Goal: Complete application form

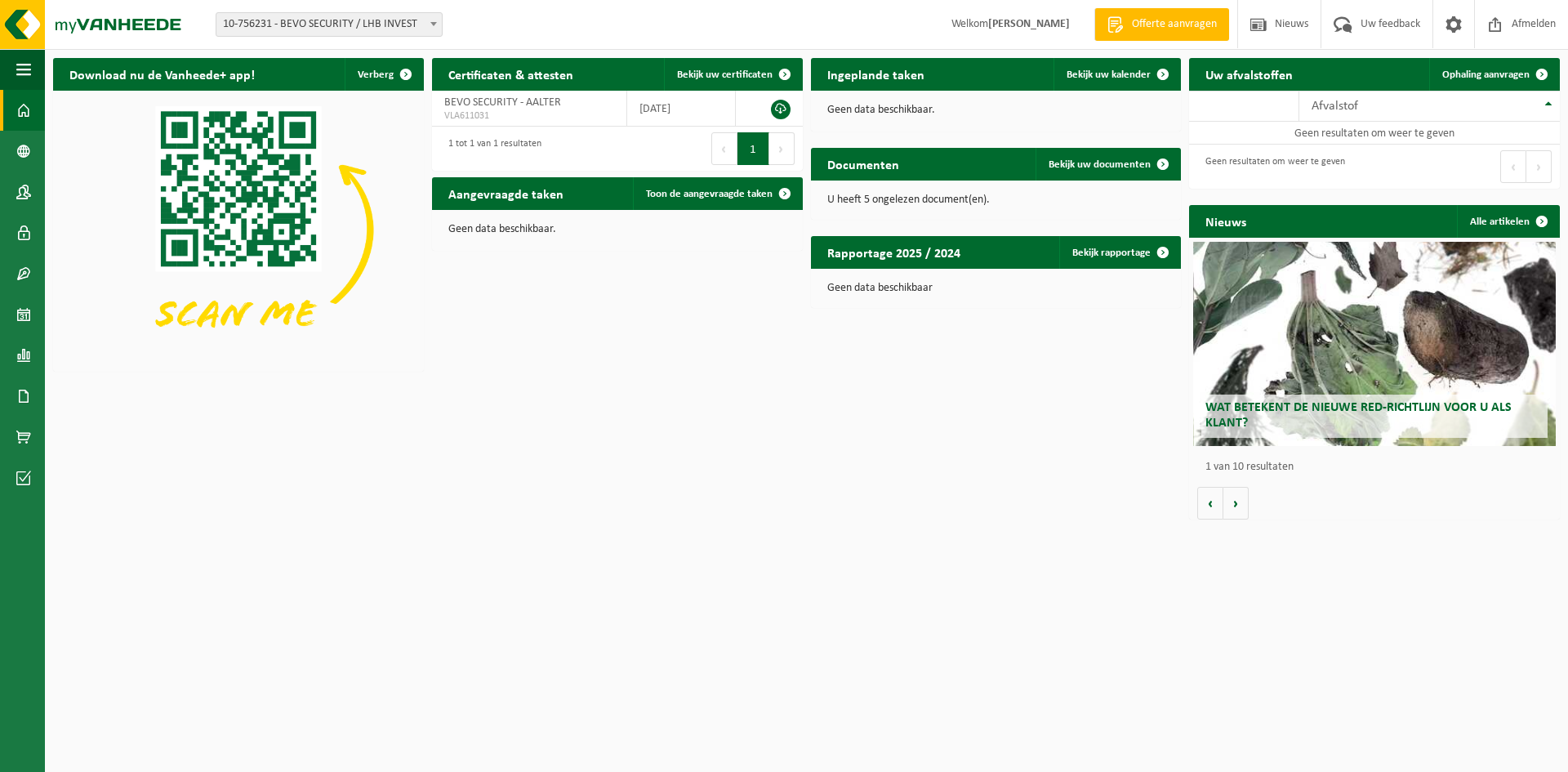
click at [432, 20] on span at bounding box center [433, 24] width 17 height 22
select select "169429"
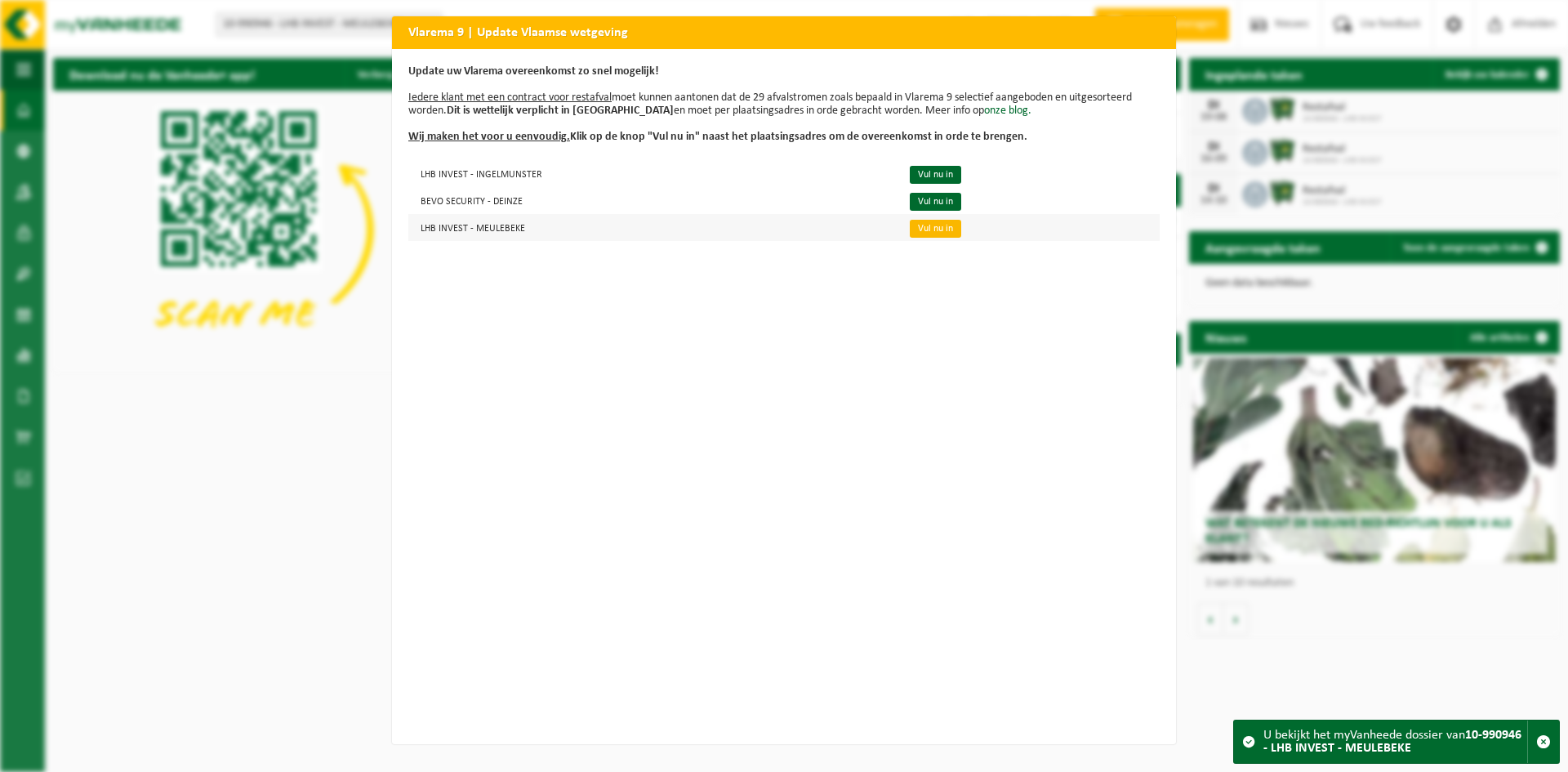
click at [909, 232] on link "Vul nu in" at bounding box center [935, 228] width 51 height 18
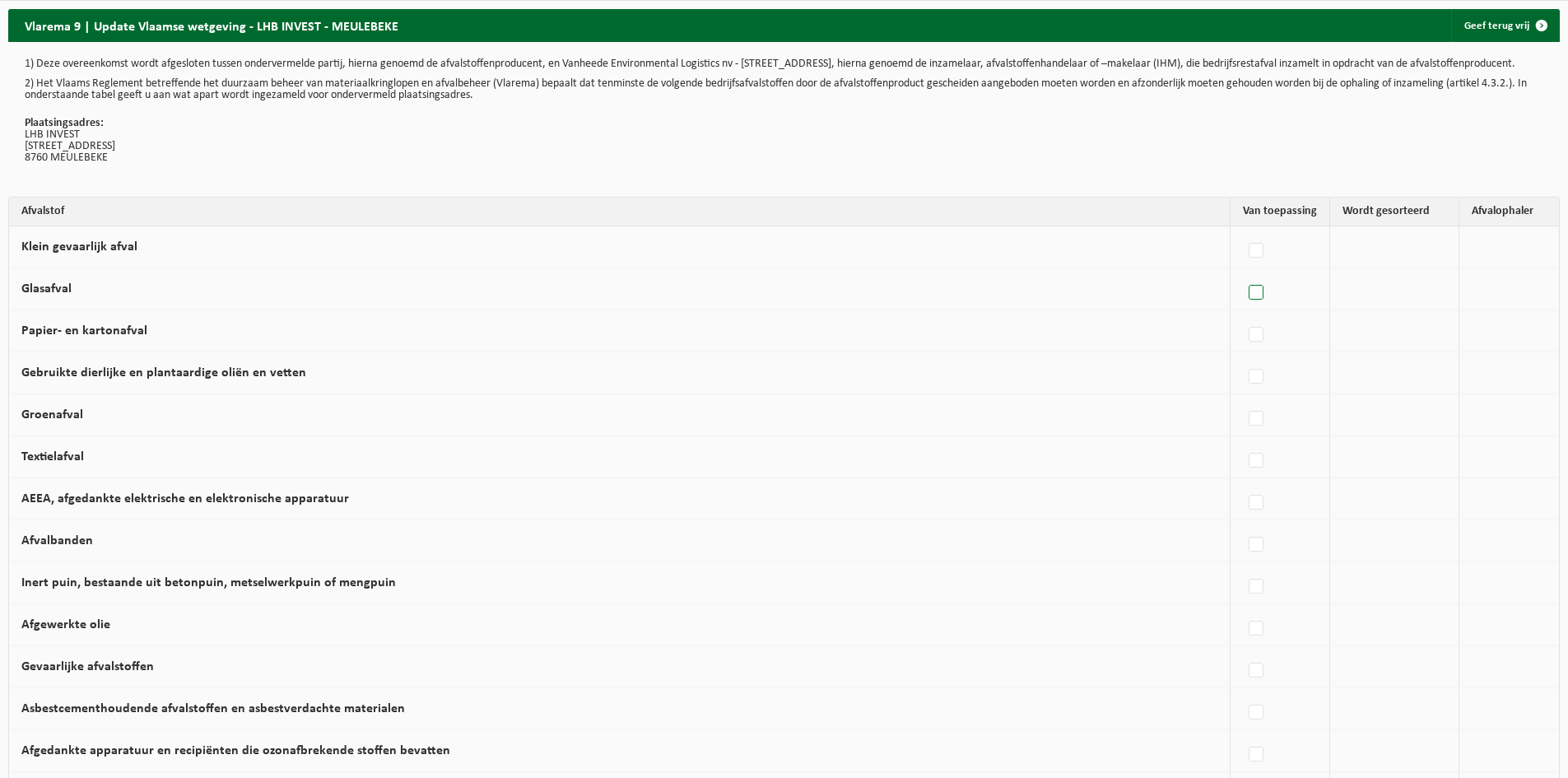
click at [1251, 305] on label at bounding box center [1257, 293] width 23 height 25
click at [1243, 273] on input "Glasafval" at bounding box center [1242, 272] width 1 height 1
checkbox input "true"
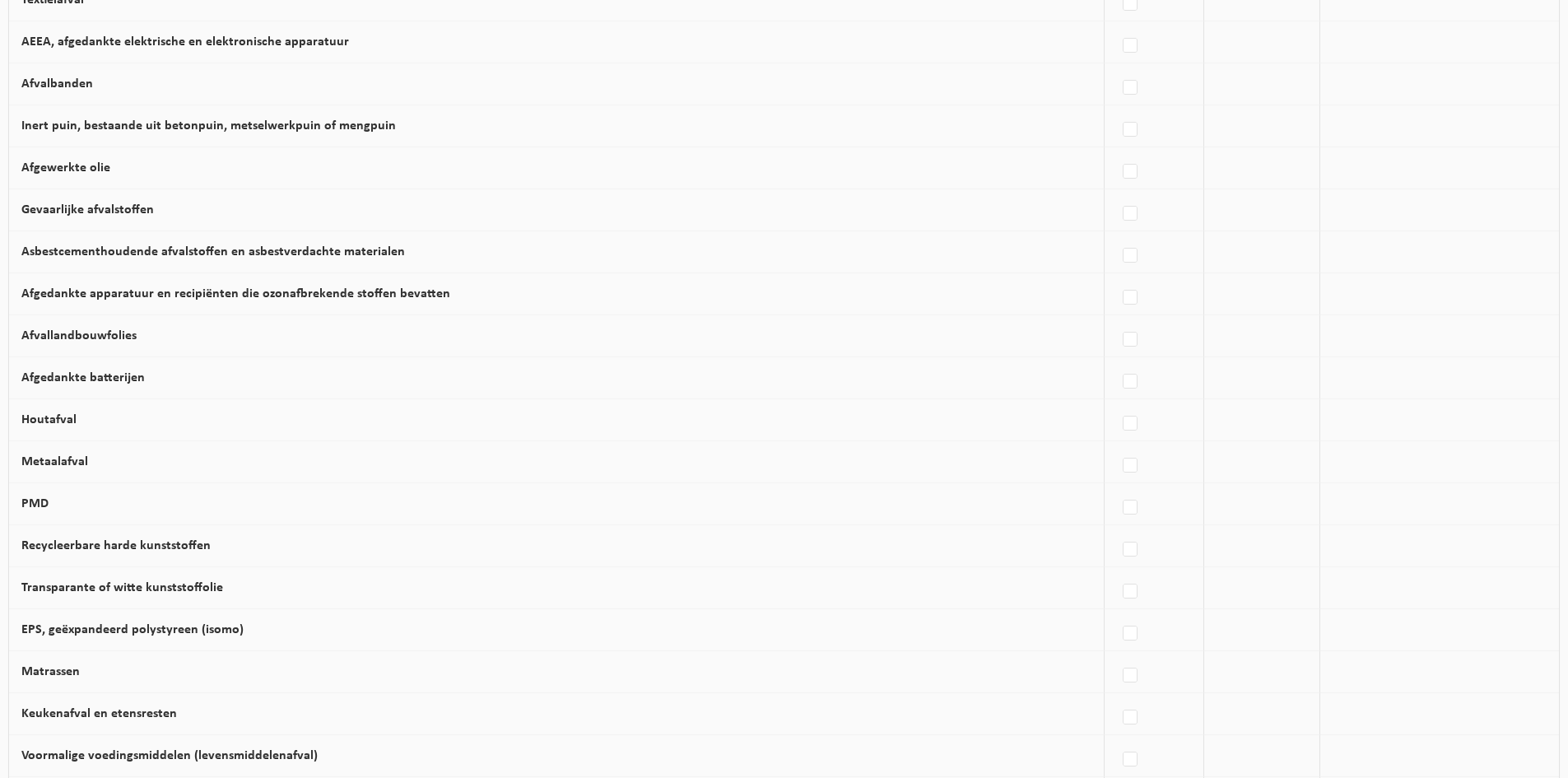
scroll to position [494, 0]
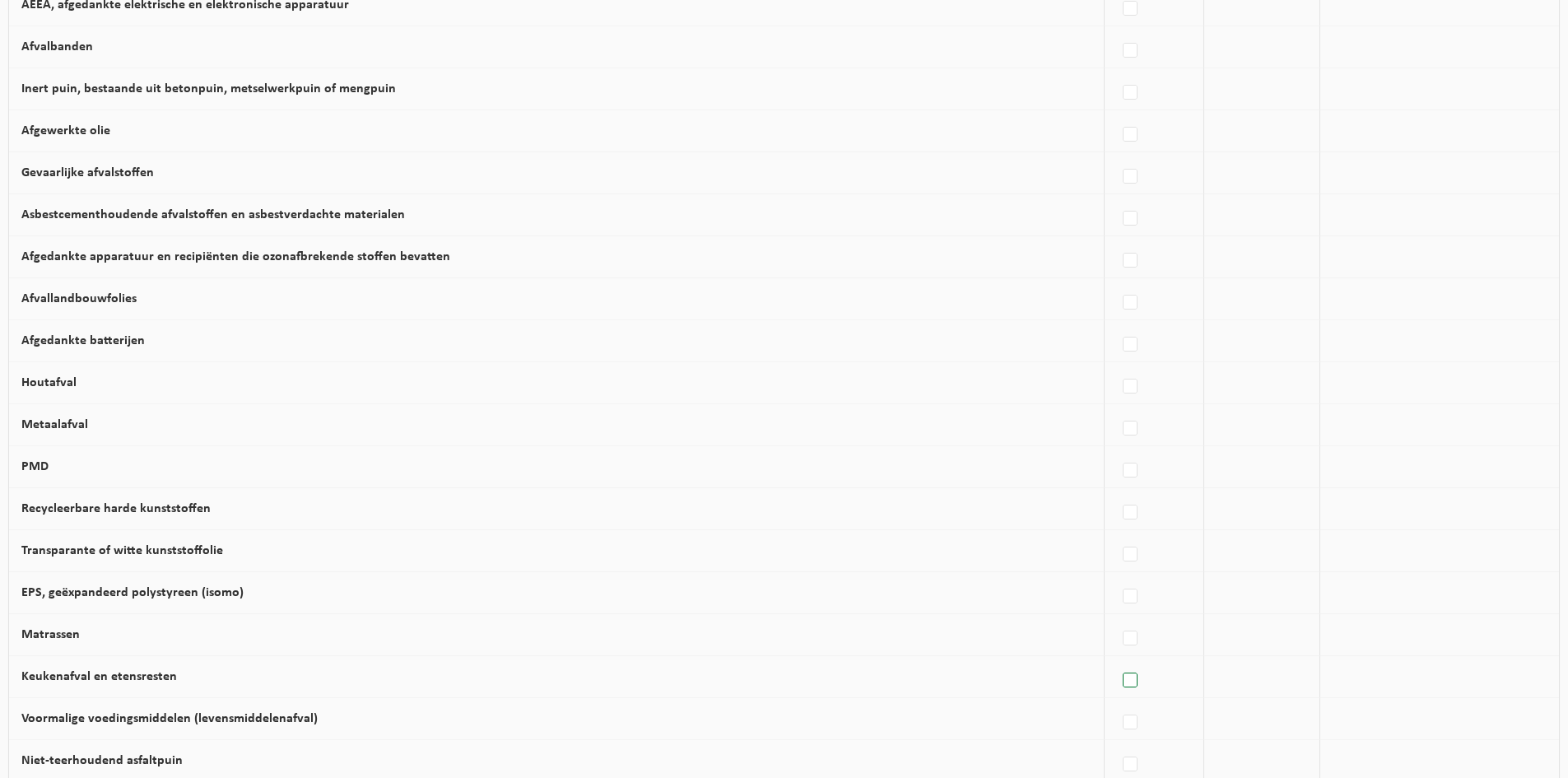
click at [1122, 692] on label at bounding box center [1131, 681] width 23 height 25
click at [1117, 661] on input "Keukenafval en etensresten" at bounding box center [1116, 660] width 1 height 1
checkbox input "true"
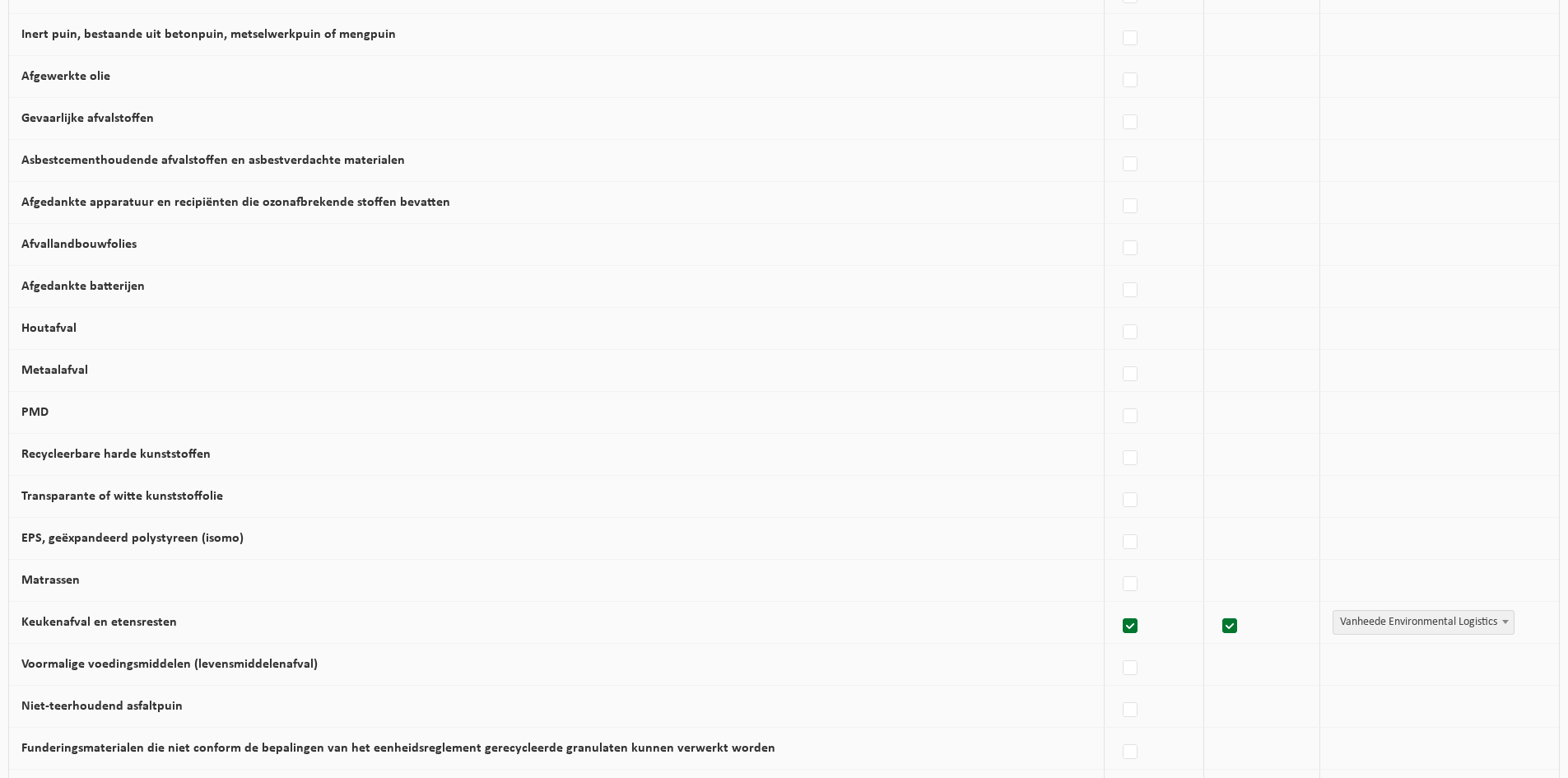
scroll to position [577, 0]
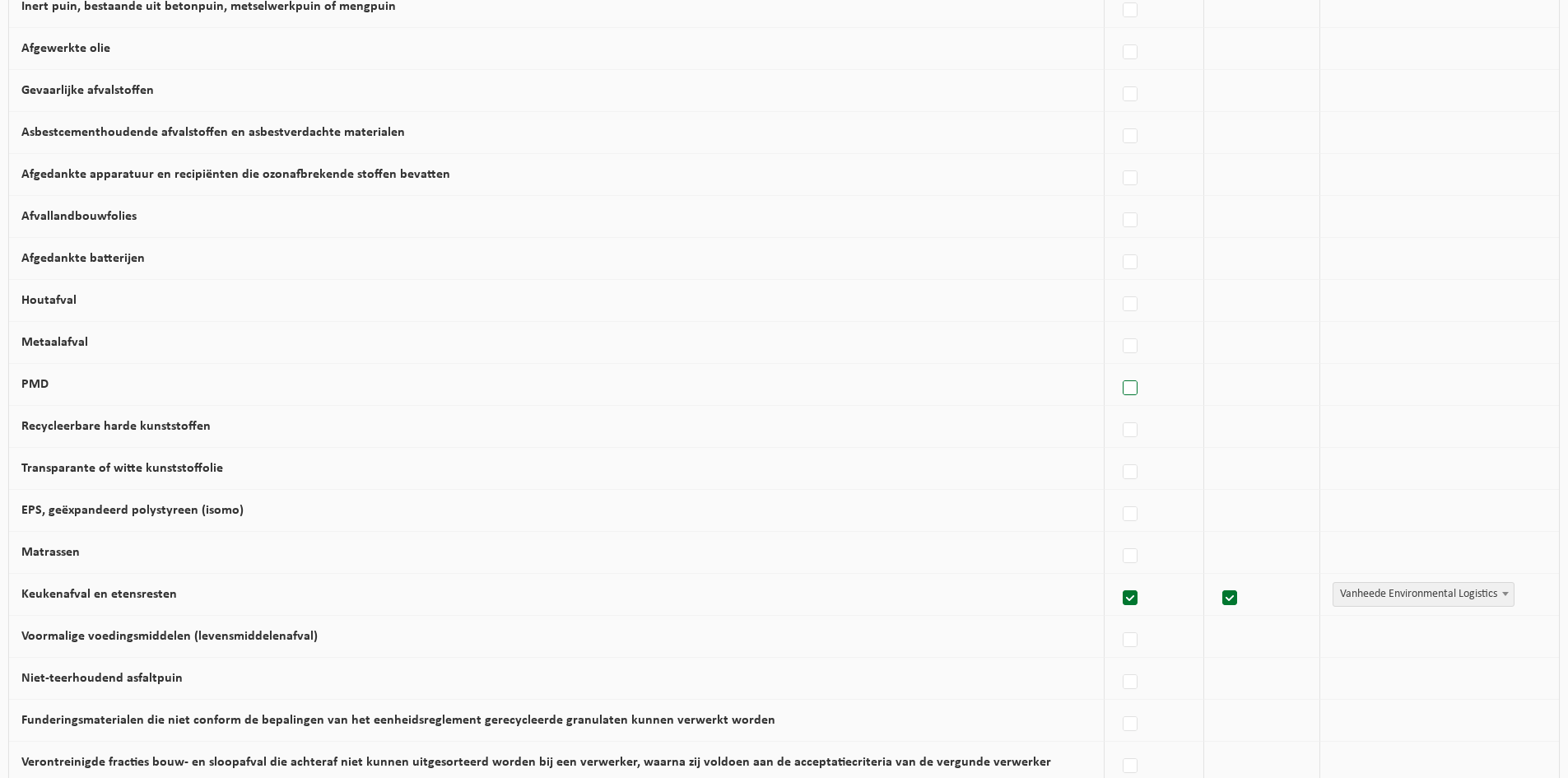
click at [1124, 399] on label at bounding box center [1131, 388] width 23 height 25
click at [1117, 368] on input "PMD" at bounding box center [1116, 367] width 1 height 1
checkbox input "true"
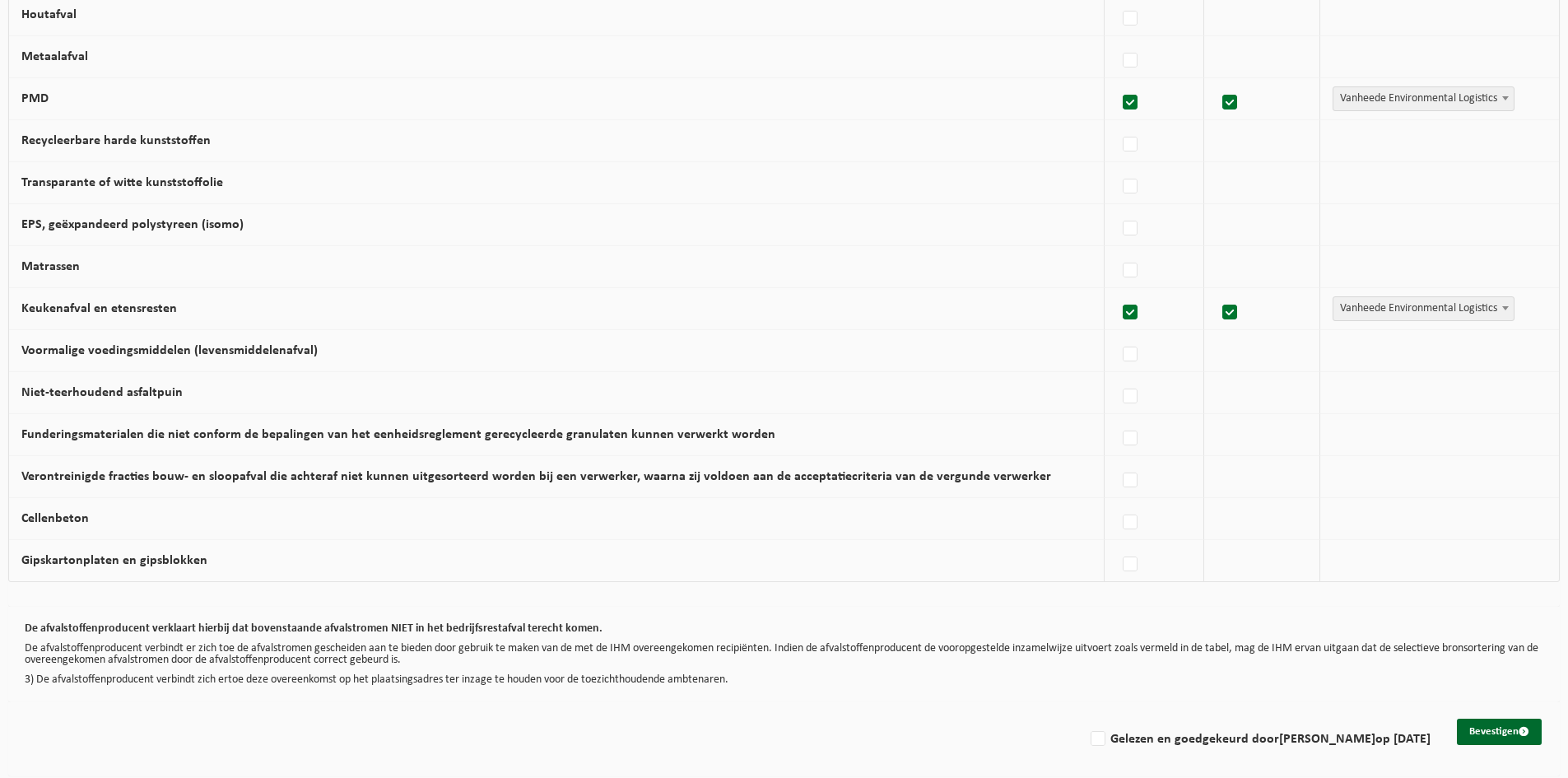
scroll to position [880, 0]
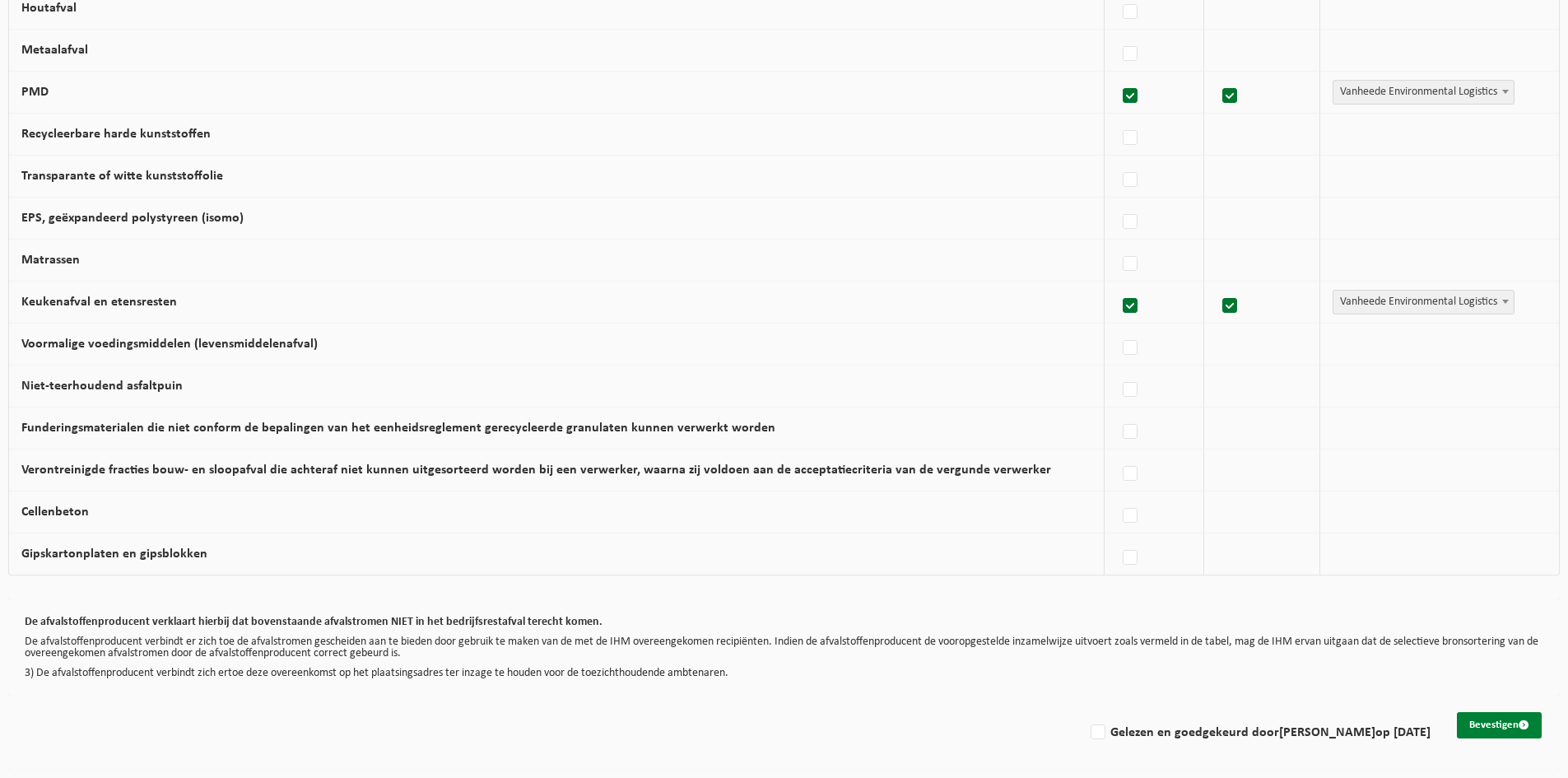
click at [1483, 726] on button "Bevestigen" at bounding box center [1499, 725] width 84 height 27
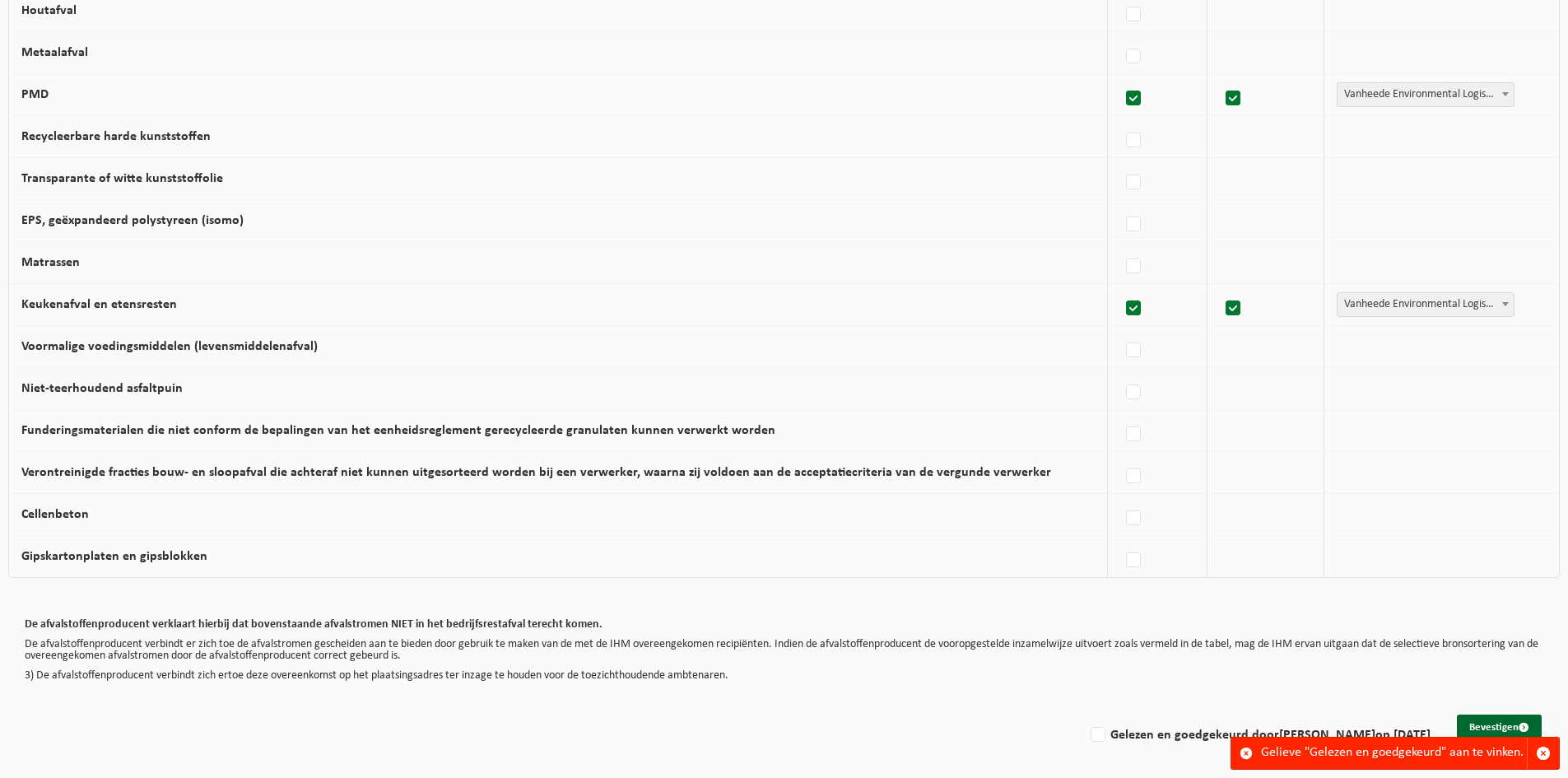
scroll to position [880, 0]
click at [1087, 735] on label "Gelezen en goedgekeurd door [PERSON_NAME] op [DATE]" at bounding box center [1259, 732] width 343 height 25
click at [1084, 713] on input "Gelezen en goedgekeurd door [PERSON_NAME] op [DATE]" at bounding box center [1084, 712] width 1 height 1
checkbox input "true"
click at [1482, 727] on button "Bevestigen" at bounding box center [1499, 725] width 84 height 27
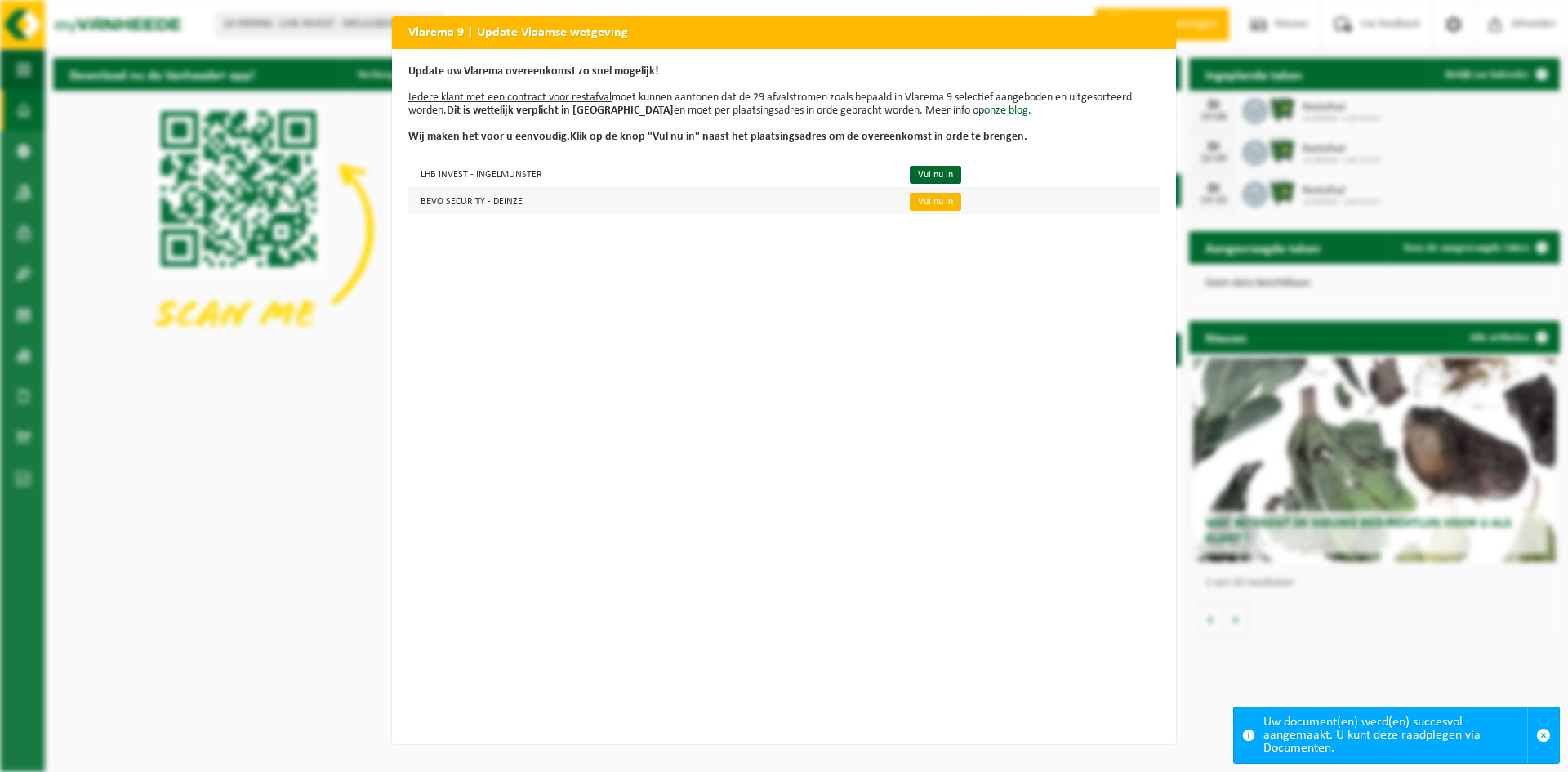
click at [938, 199] on link "Vul nu in" at bounding box center [935, 202] width 51 height 18
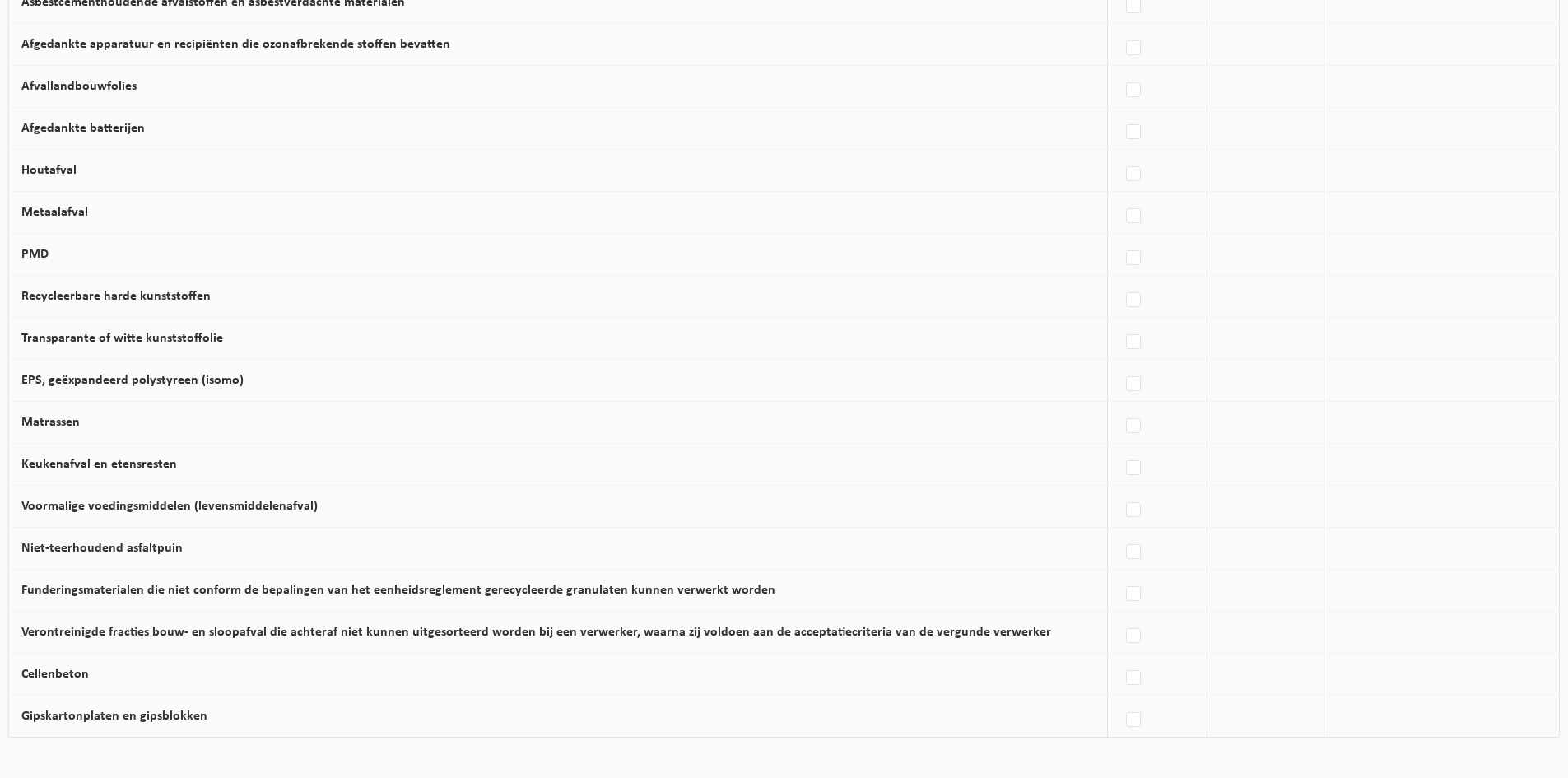
scroll to position [880, 0]
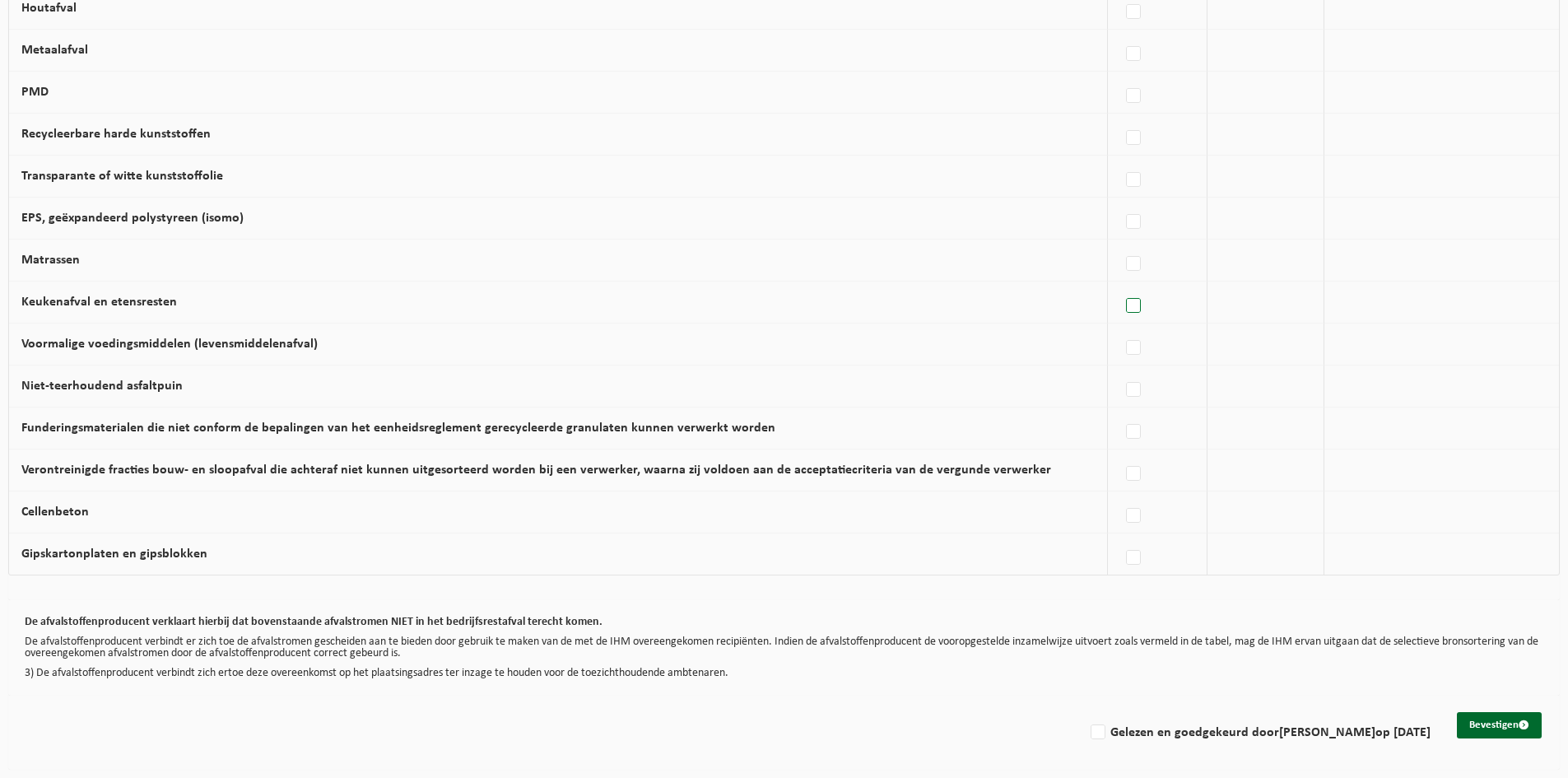
click at [1126, 311] on label at bounding box center [1134, 306] width 23 height 25
click at [1120, 286] on input "Keukenafval en etensresten" at bounding box center [1120, 285] width 1 height 1
checkbox input "true"
click at [1127, 97] on label at bounding box center [1131, 96] width 23 height 25
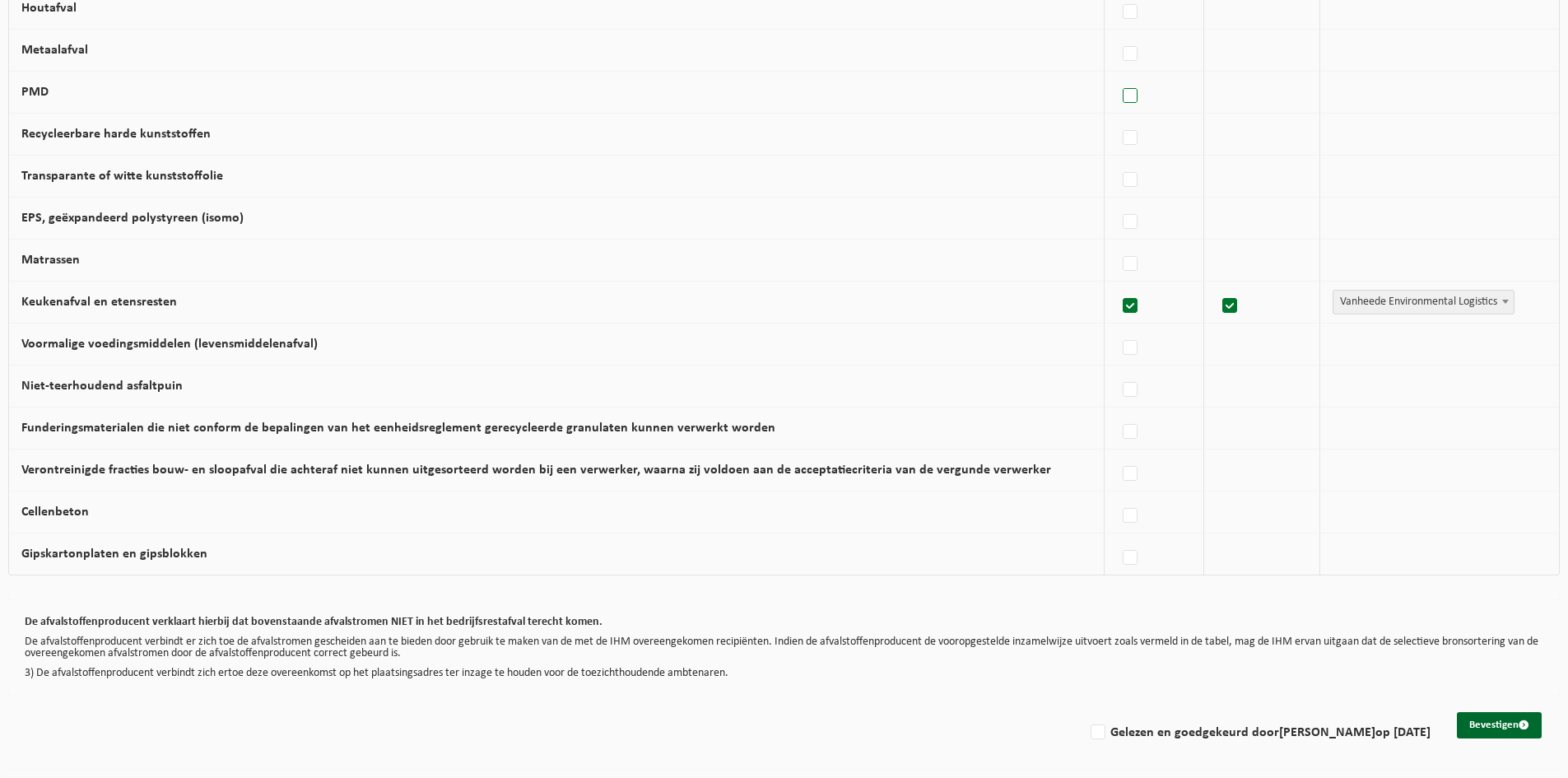
click at [1117, 75] on input "PMD" at bounding box center [1116, 75] width 1 height 1
checkbox input "true"
drag, startPoint x: 1062, startPoint y: 735, endPoint x: 1145, endPoint y: 744, distance: 83.5
click at [1087, 734] on label "Gelezen en goedgekeurd door [PERSON_NAME] op [DATE]" at bounding box center [1259, 732] width 343 height 25
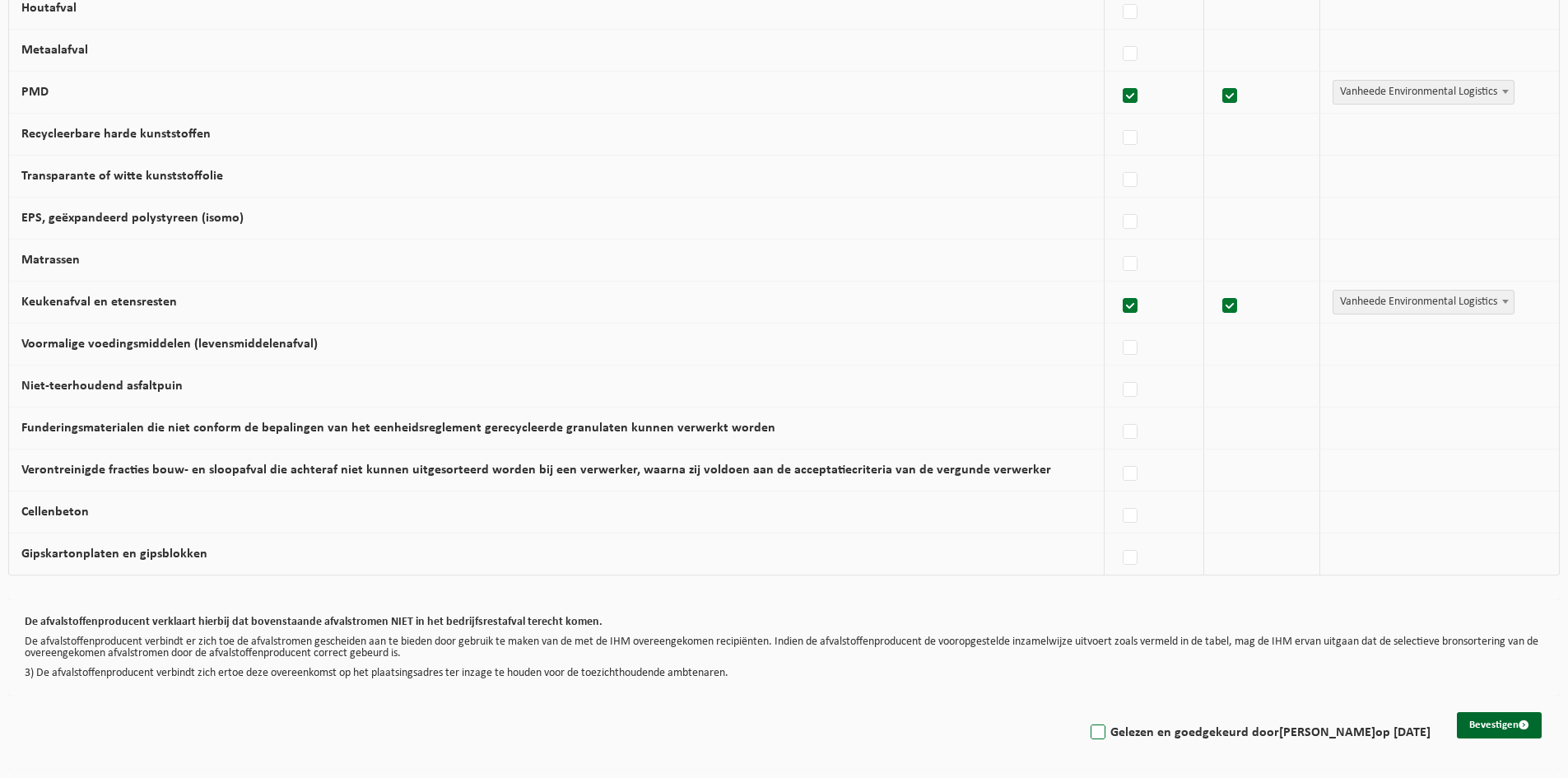
click at [1084, 713] on input "Gelezen en goedgekeurd door [PERSON_NAME] op [DATE]" at bounding box center [1084, 712] width 1 height 1
checkbox input "true"
click at [1508, 723] on button "Bevestigen" at bounding box center [1499, 725] width 84 height 27
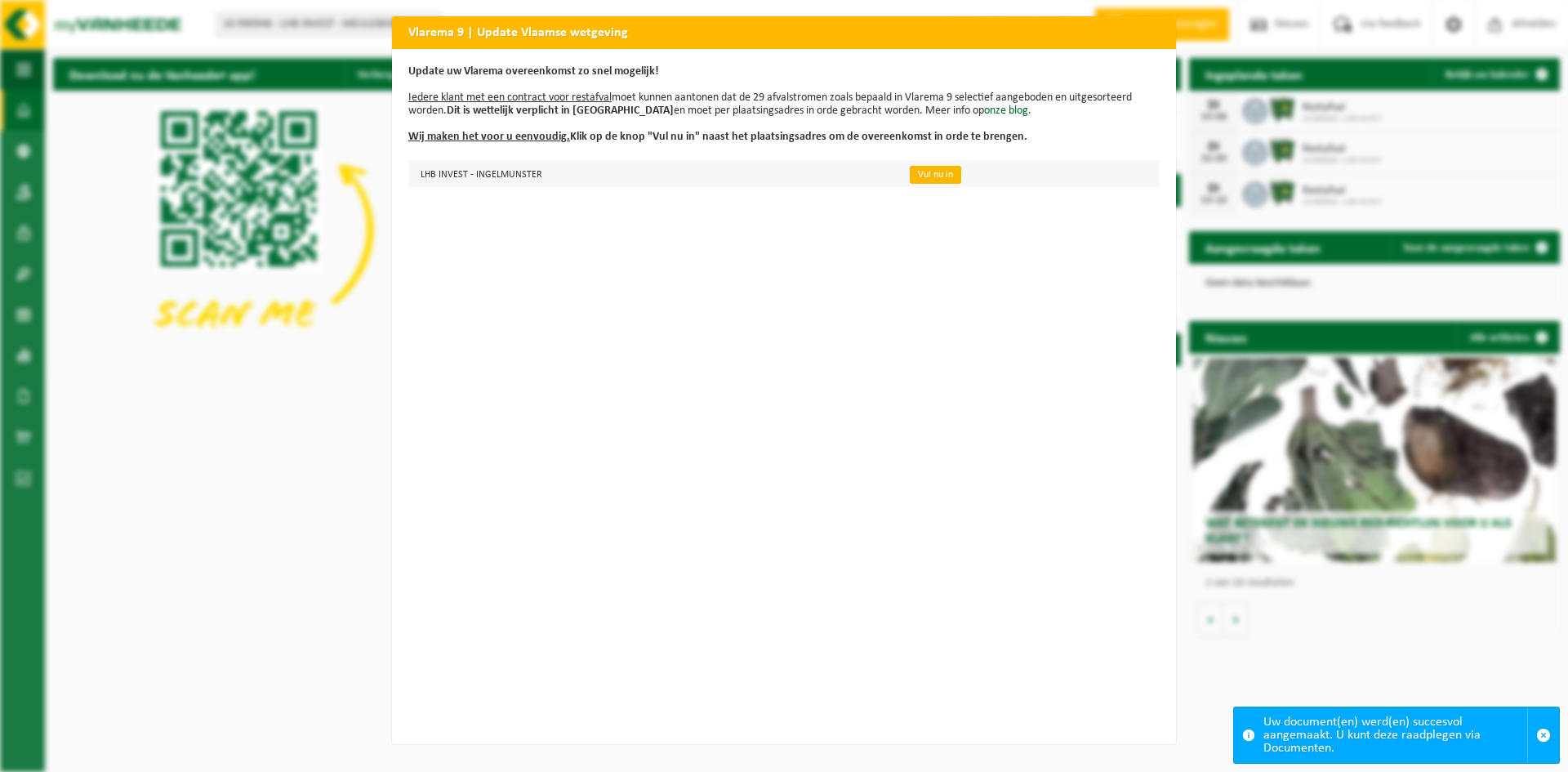
click at [909, 176] on link "Vul nu in" at bounding box center [935, 174] width 51 height 18
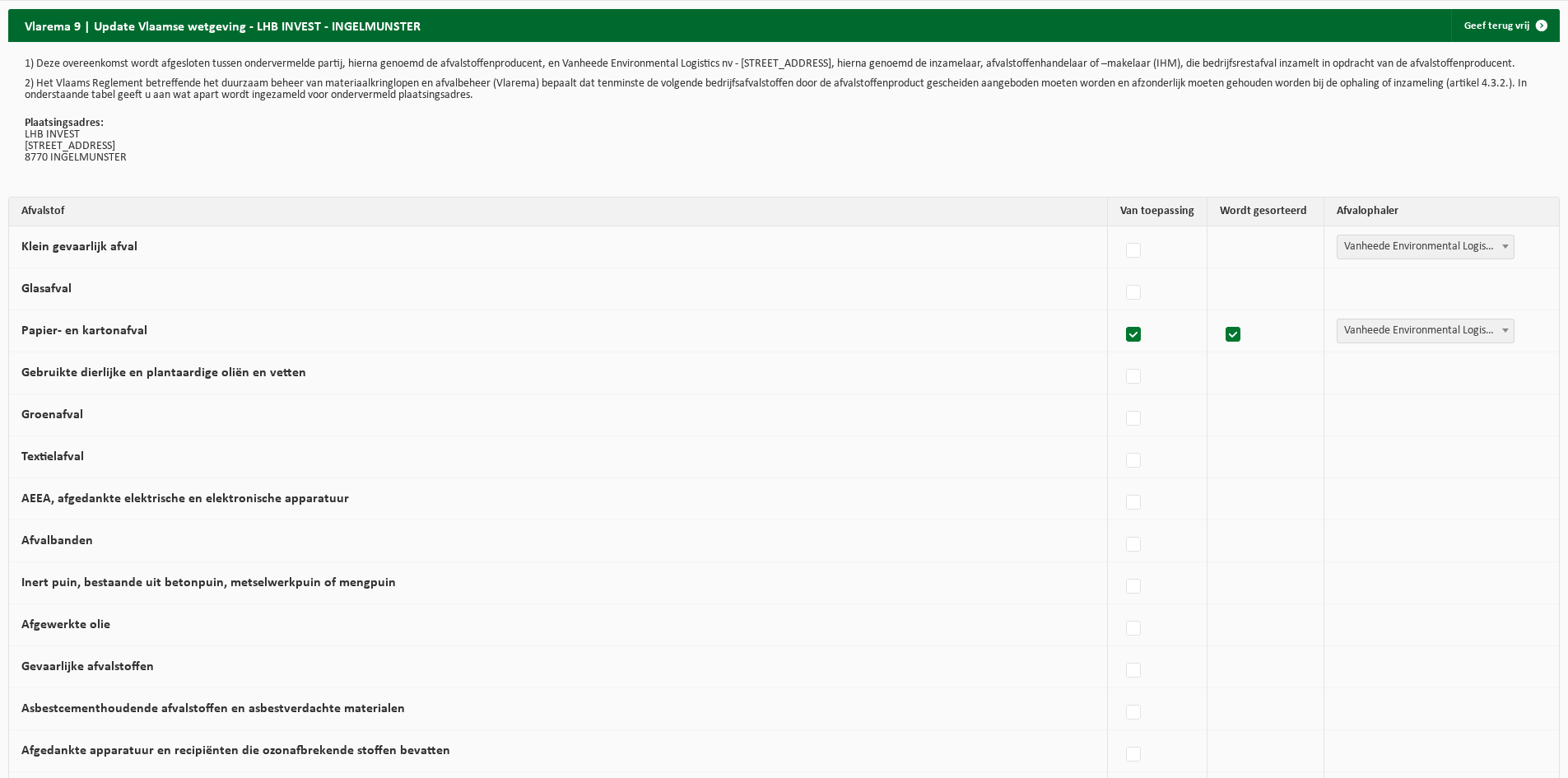
click at [1125, 347] on label at bounding box center [1134, 334] width 23 height 25
click at [1120, 315] on input "Papier- en kartonafval" at bounding box center [1120, 314] width 1 height 1
checkbox input "false"
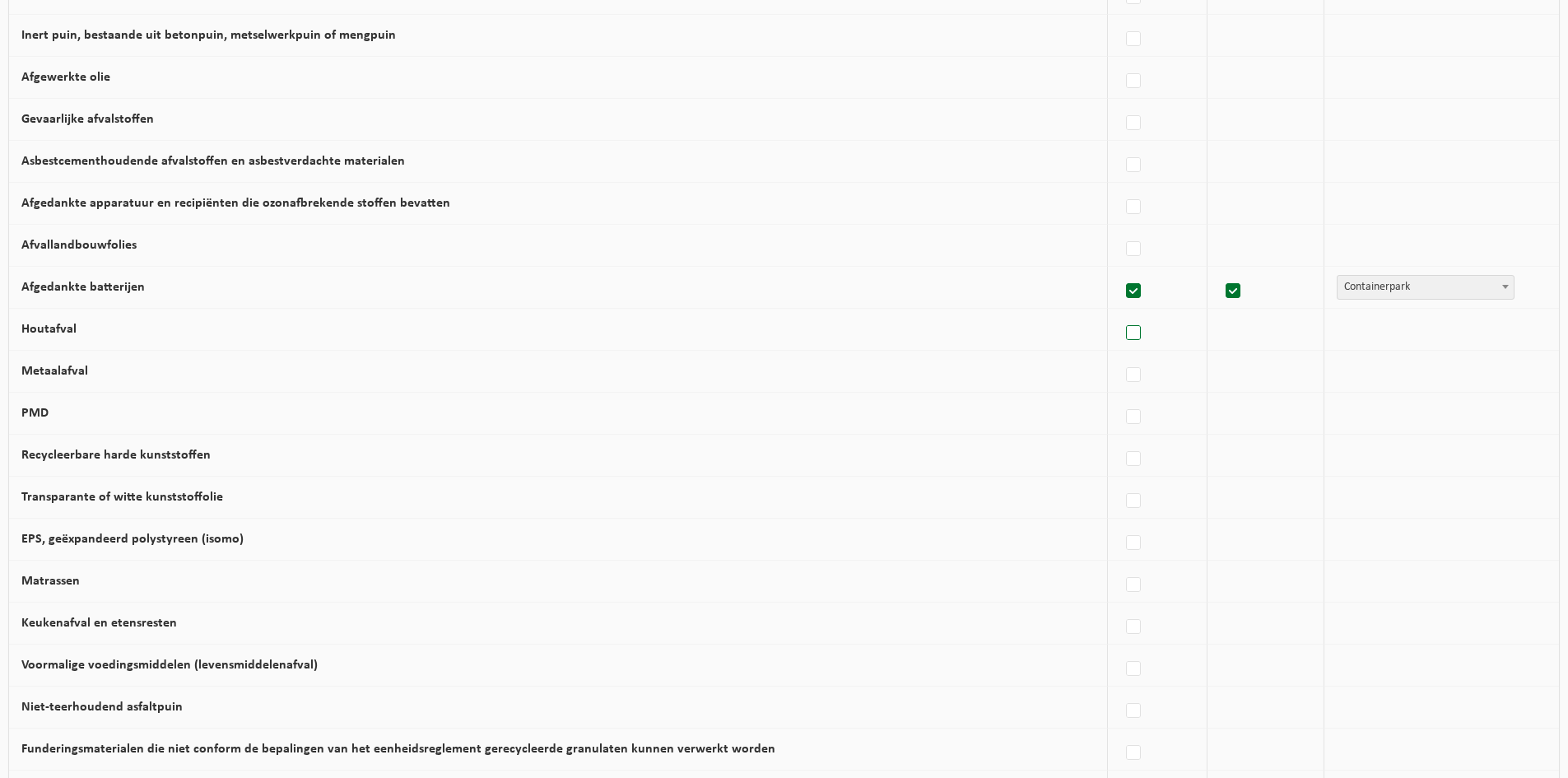
scroll to position [577, 0]
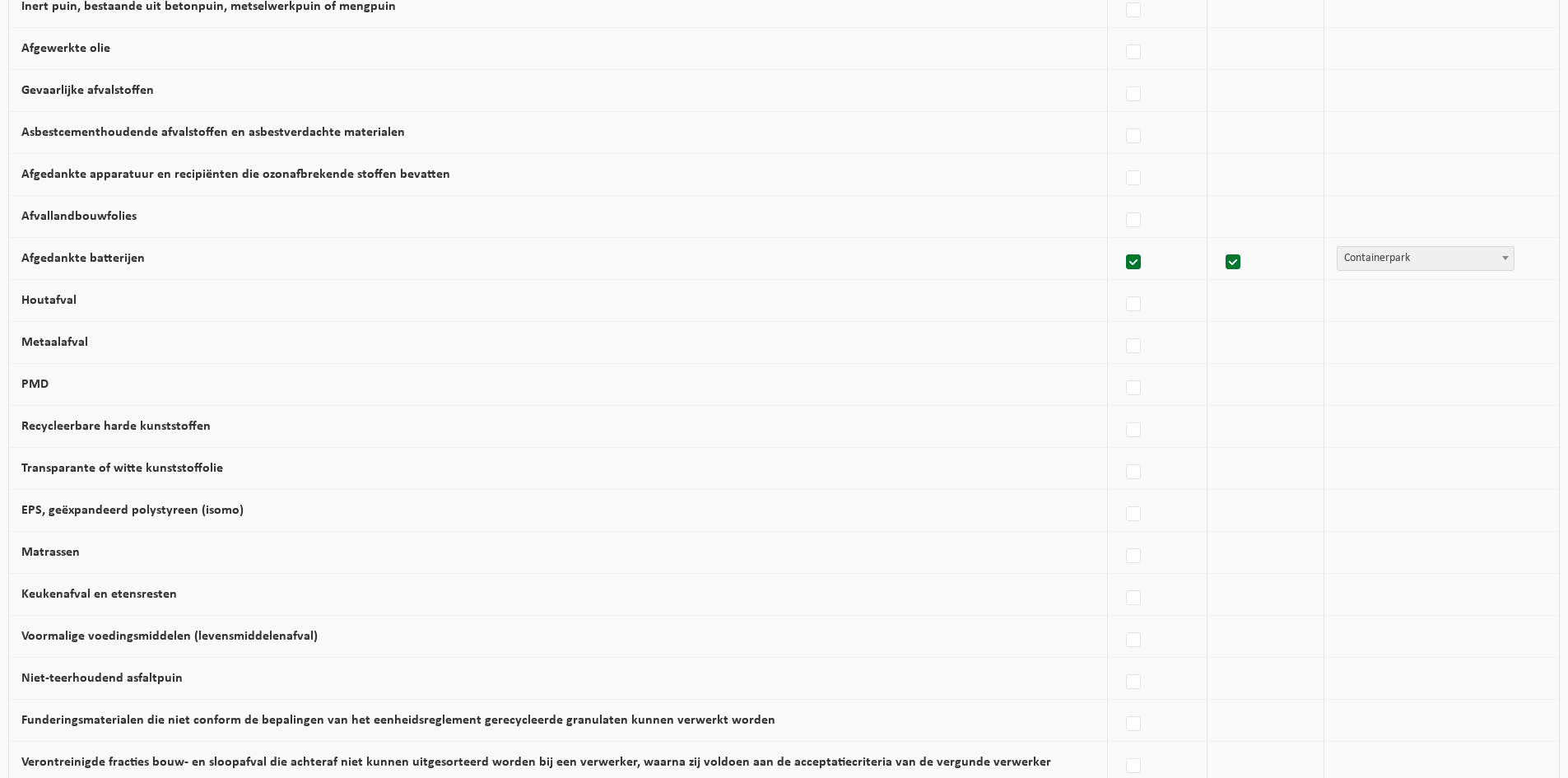
click at [1128, 275] on label at bounding box center [1134, 262] width 23 height 25
click at [1120, 242] on input "Afgedankte batterijen" at bounding box center [1120, 241] width 1 height 1
checkbox input "false"
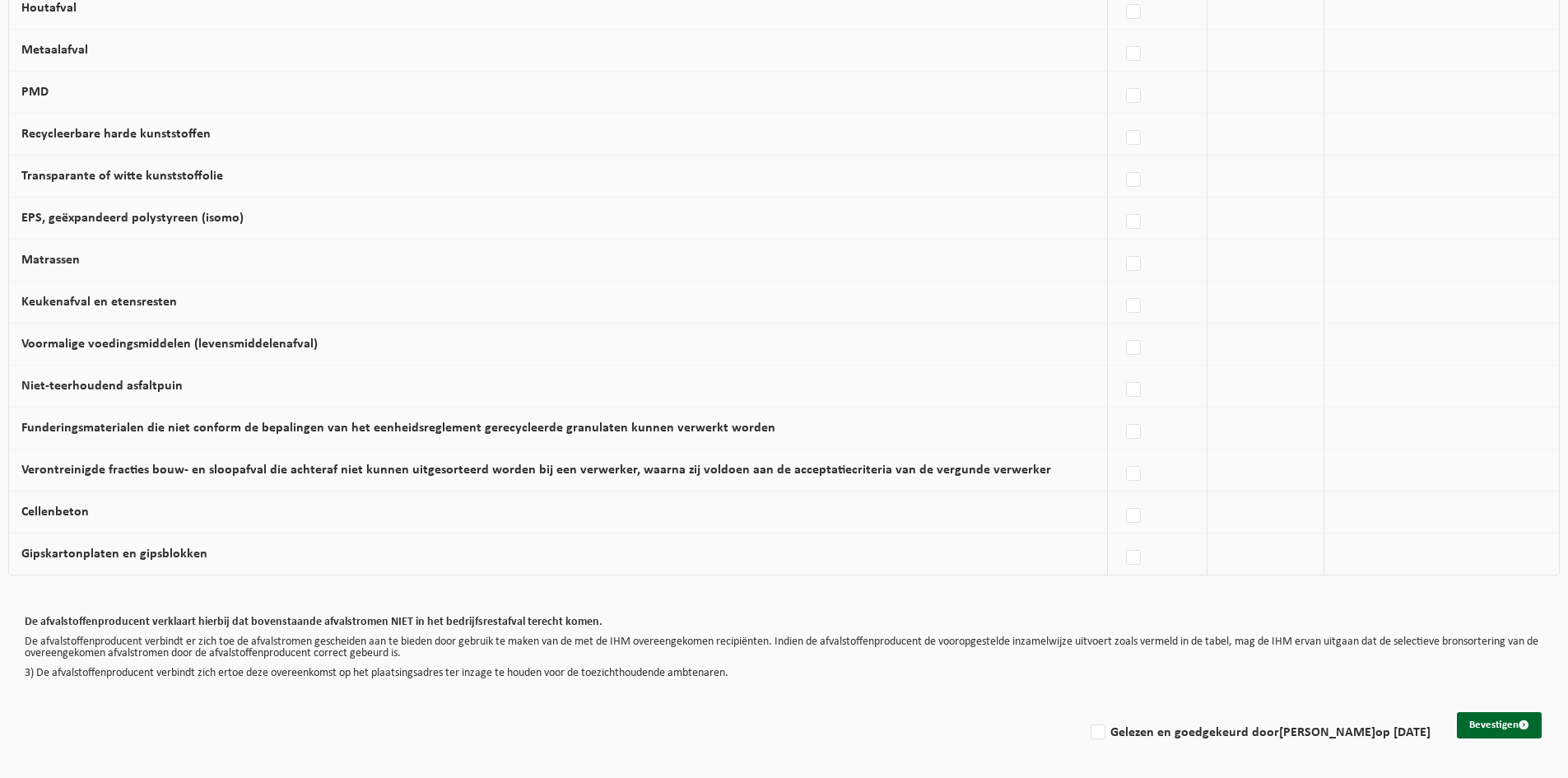
scroll to position [880, 0]
click at [1087, 728] on label "Gelezen en goedgekeurd door OLIVIER BEVERNAGIE op 13/08/25" at bounding box center [1259, 732] width 343 height 25
click at [1084, 713] on input "Gelezen en goedgekeurd door OLIVIER BEVERNAGIE op 13/08/25" at bounding box center [1084, 712] width 1 height 1
checkbox input "true"
click at [1478, 720] on button "Bevestigen" at bounding box center [1499, 725] width 84 height 27
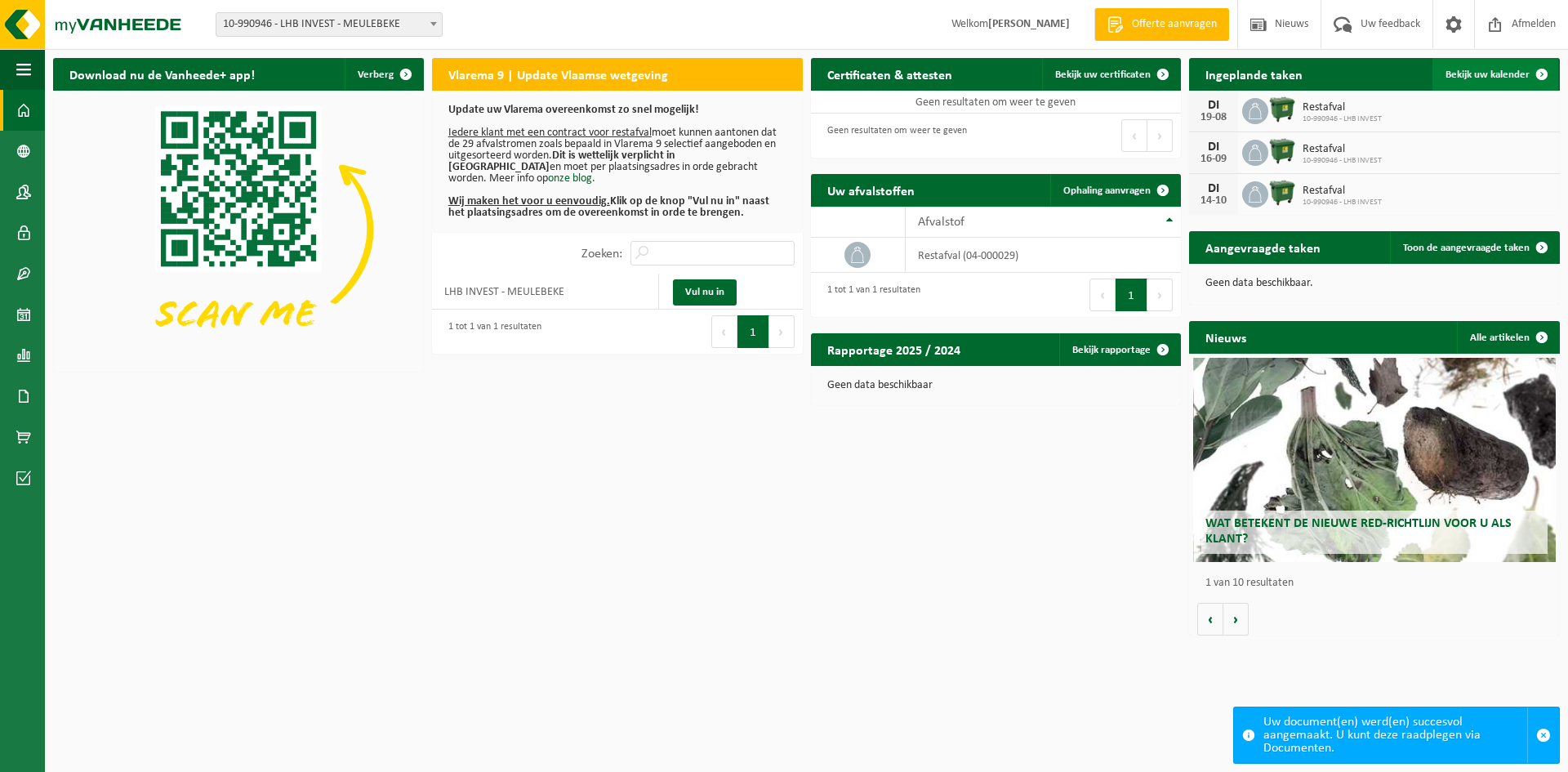
click at [1484, 76] on span "Bekijk uw kalender" at bounding box center [1487, 75] width 84 height 11
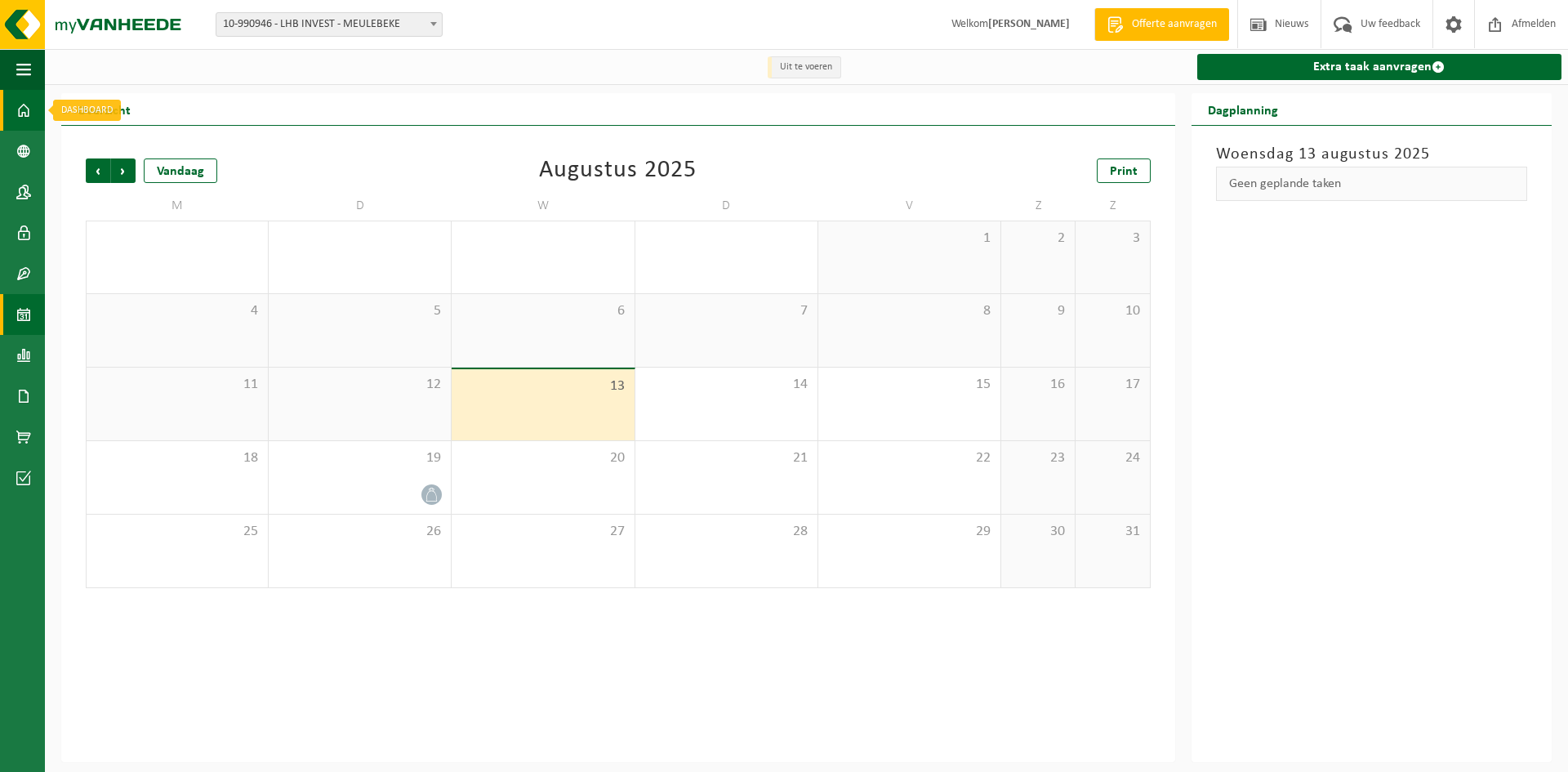
click at [26, 113] on span at bounding box center [24, 109] width 15 height 40
